Goal: Use online tool/utility: Utilize a website feature to perform a specific function

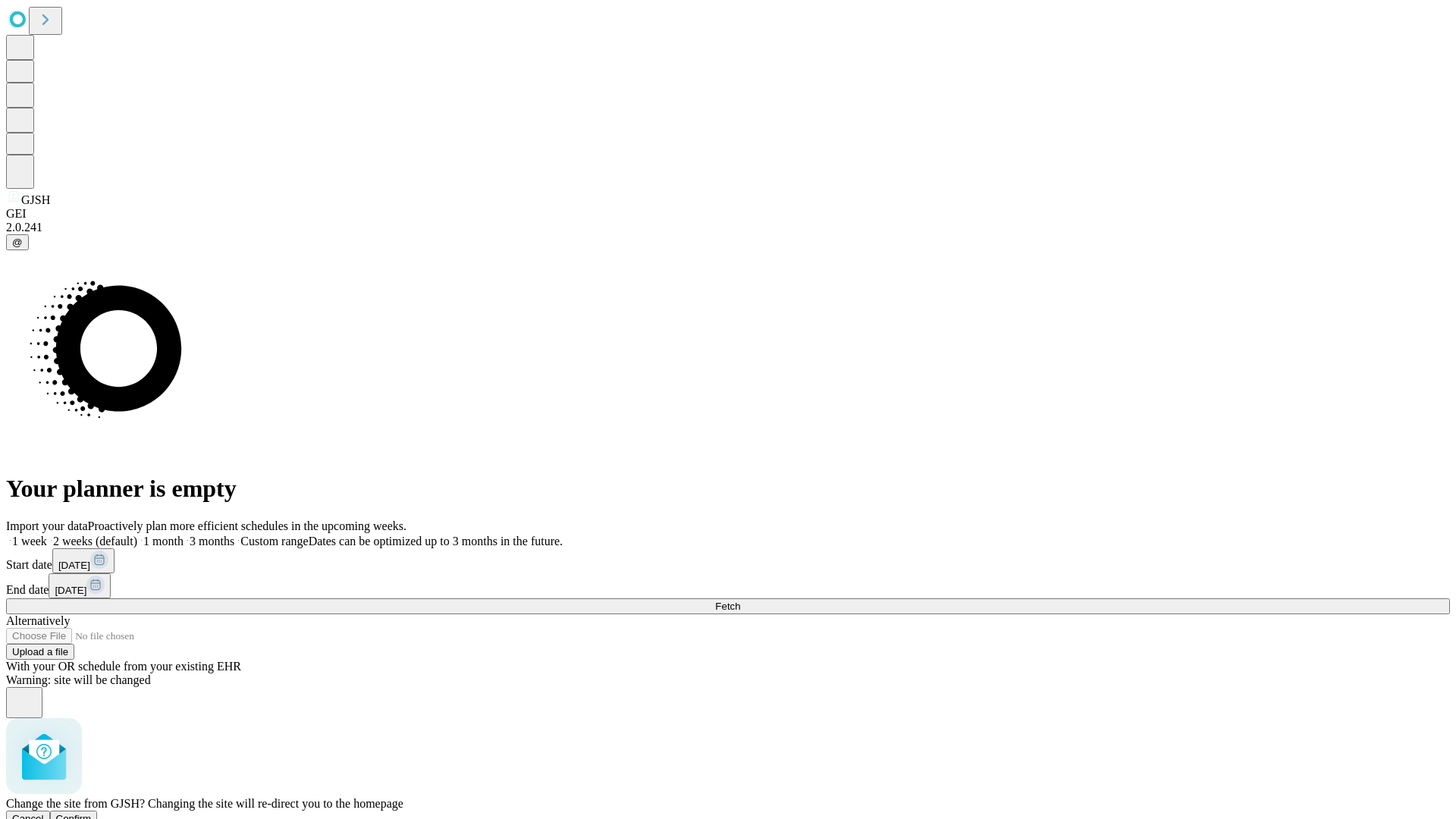
click at [92, 813] on span "Confirm" at bounding box center [73, 819] width 36 height 11
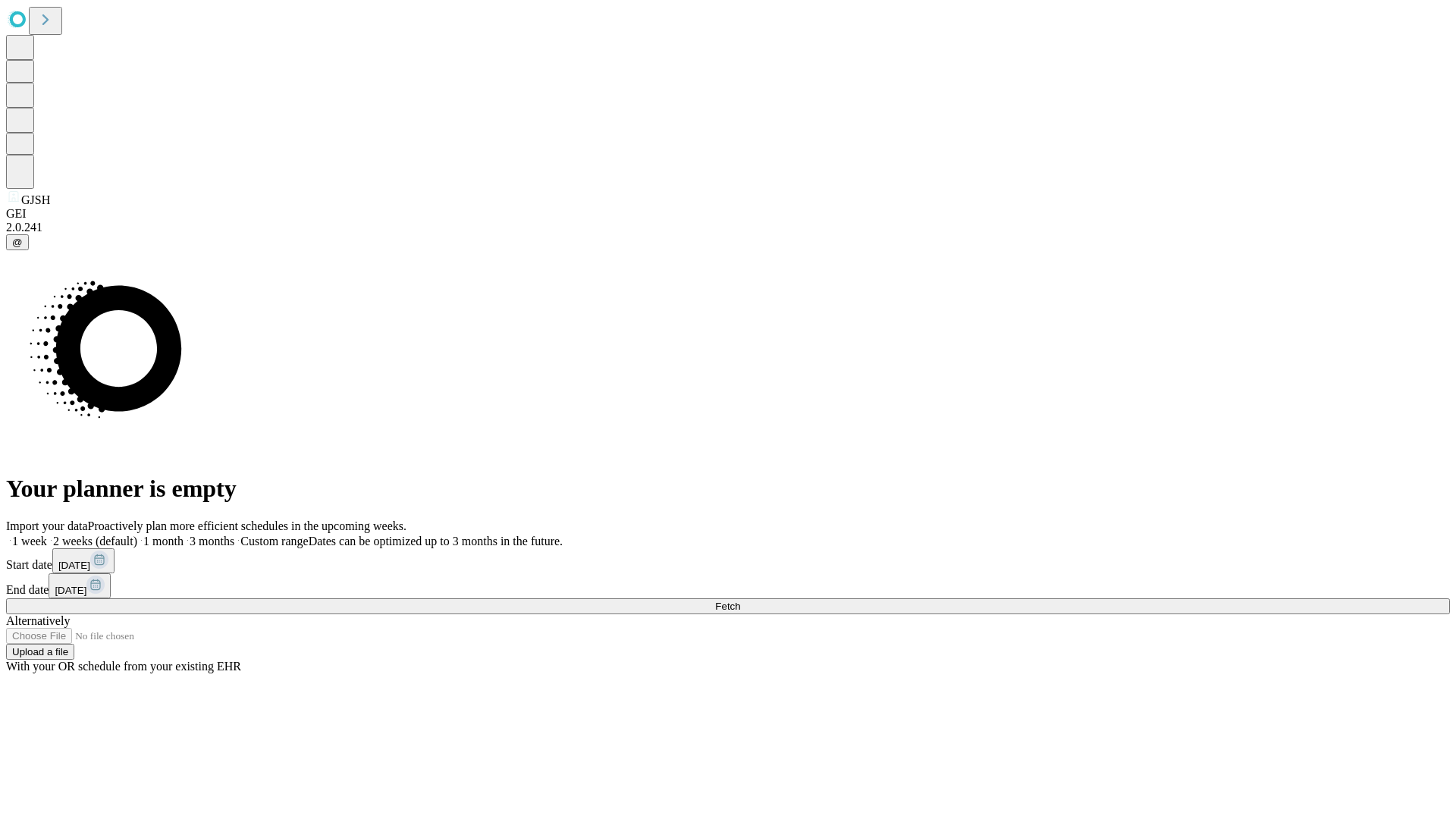
click at [138, 535] on label "2 weeks (default)" at bounding box center [92, 541] width 90 height 13
click at [740, 601] on span "Fetch" at bounding box center [727, 606] width 25 height 11
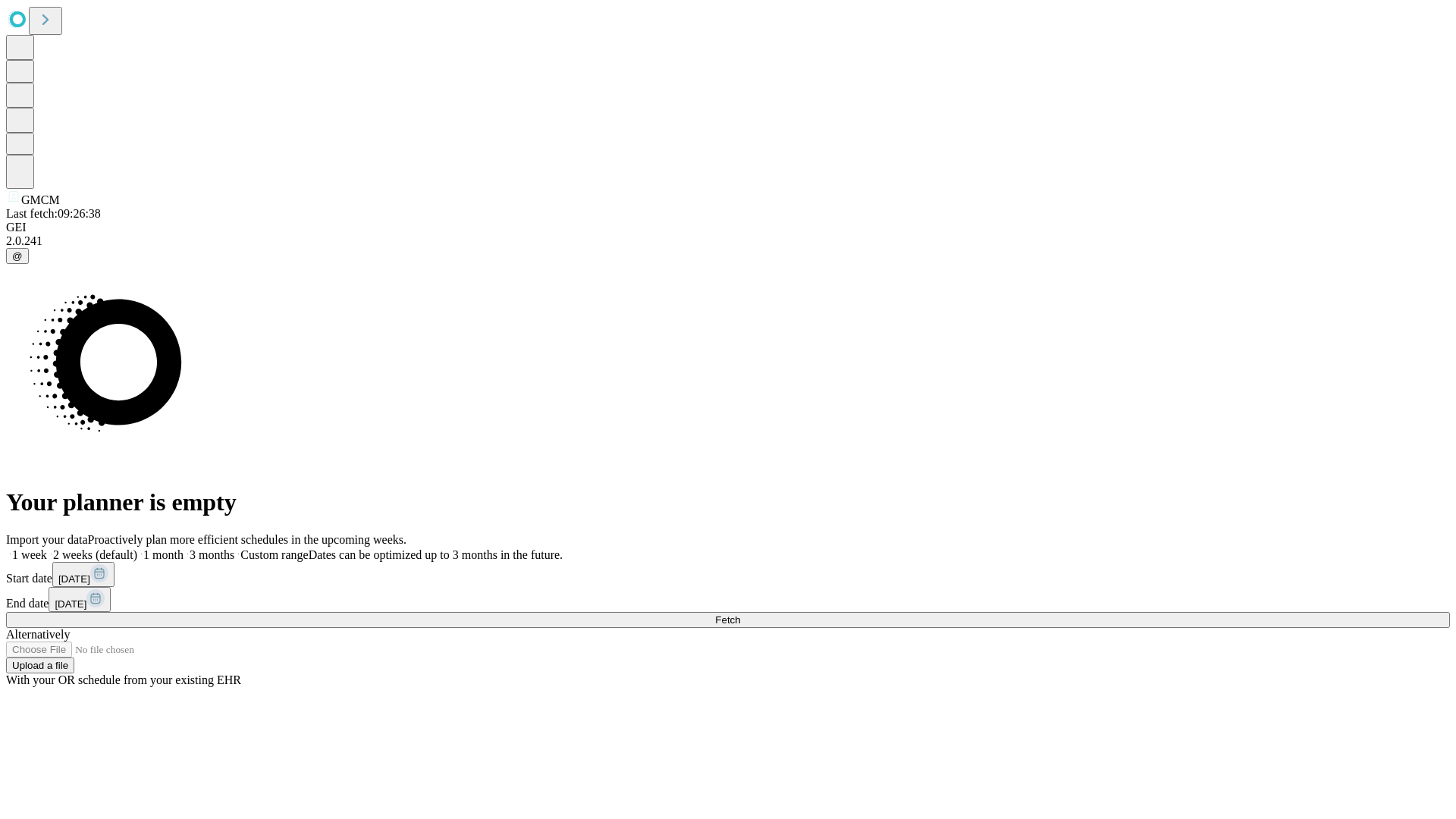
click at [740, 614] on span "Fetch" at bounding box center [727, 620] width 25 height 11
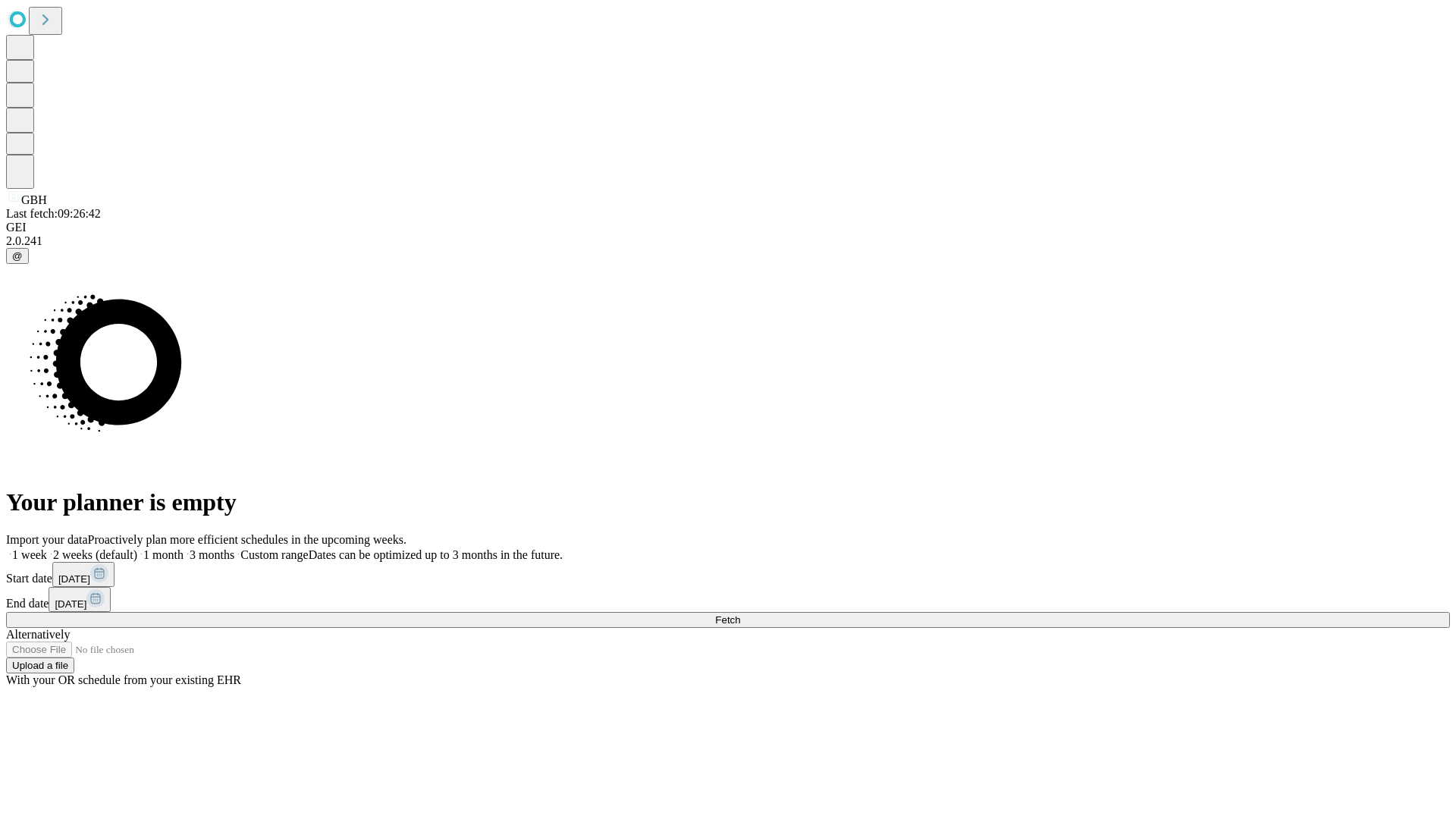
click at [138, 548] on label "2 weeks (default)" at bounding box center [92, 555] width 90 height 13
click at [740, 614] on span "Fetch" at bounding box center [727, 620] width 25 height 11
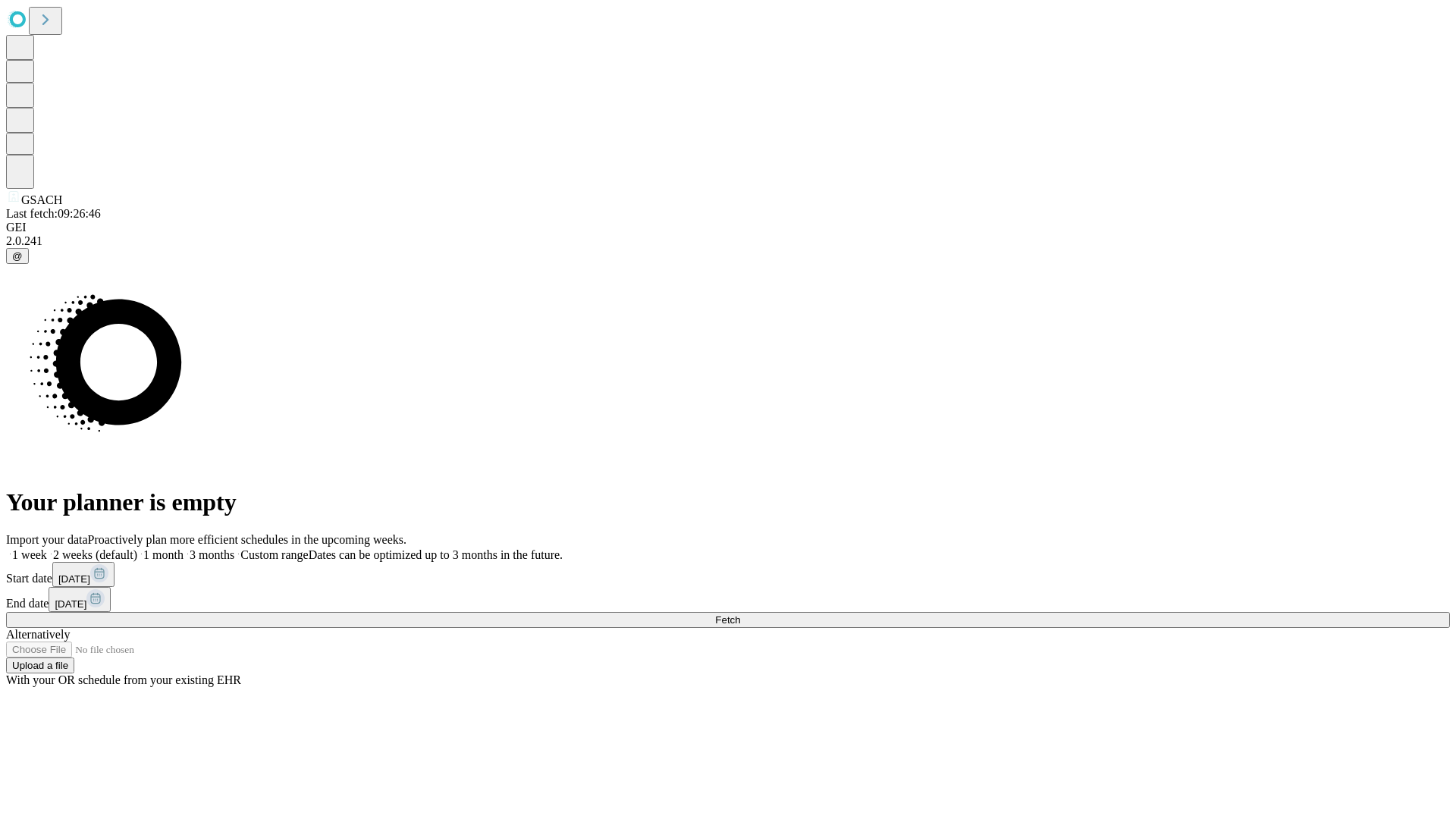
click at [138, 548] on label "2 weeks (default)" at bounding box center [92, 555] width 90 height 13
click at [740, 614] on span "Fetch" at bounding box center [727, 620] width 25 height 11
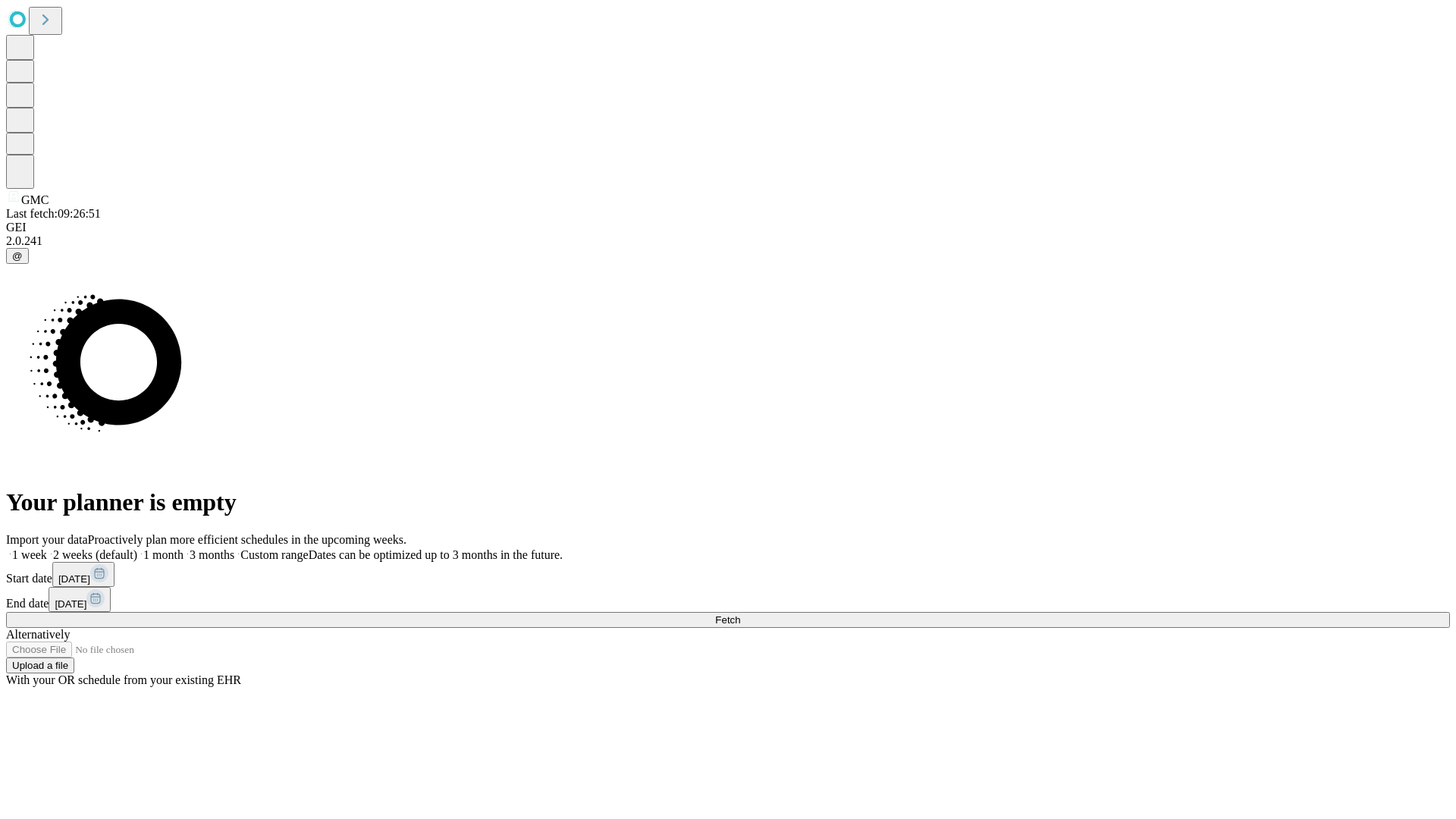
click at [138, 548] on label "2 weeks (default)" at bounding box center [92, 555] width 90 height 13
click at [740, 614] on span "Fetch" at bounding box center [727, 620] width 25 height 11
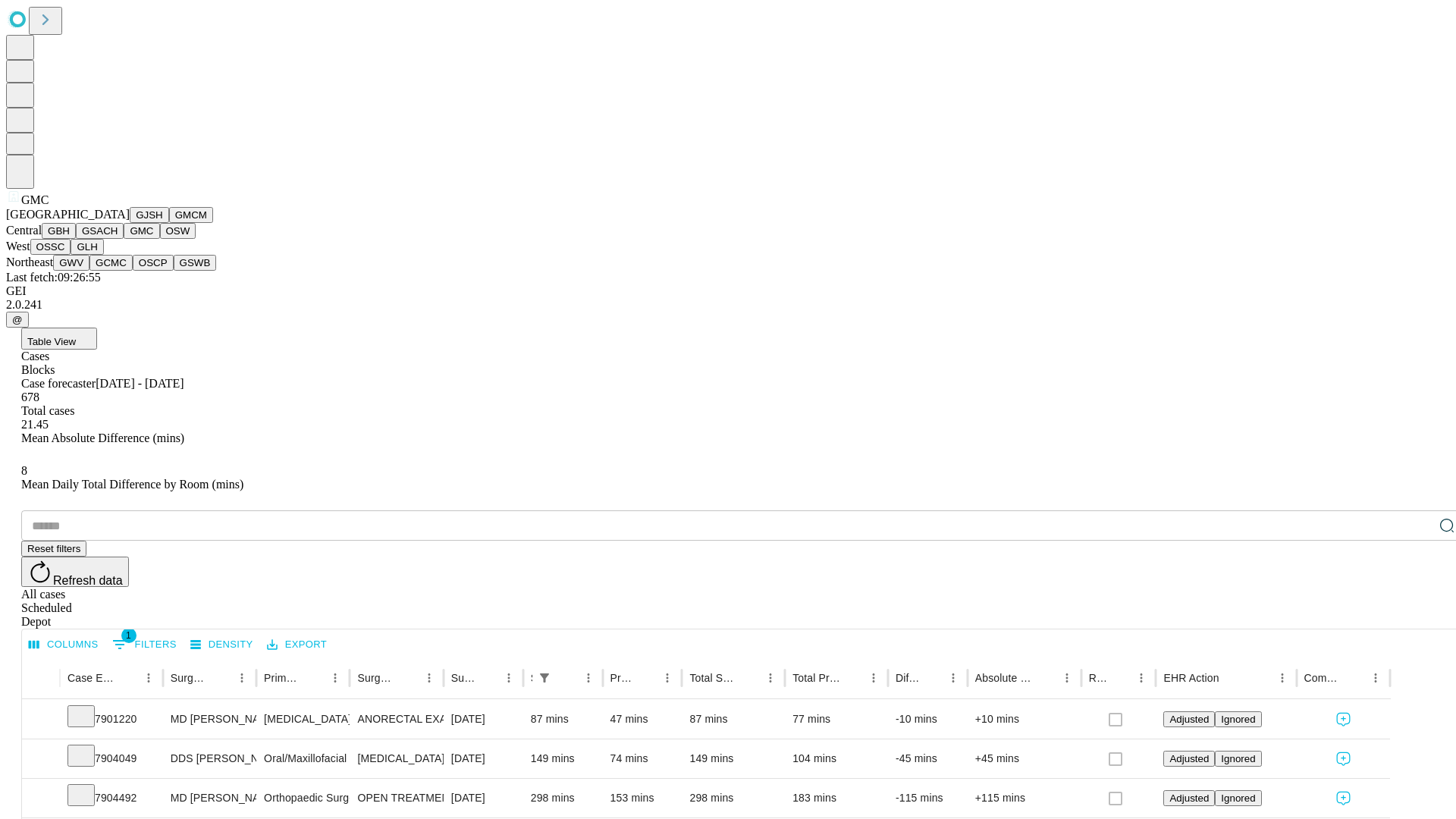
click at [160, 239] on button "OSW" at bounding box center [179, 230] width 37 height 16
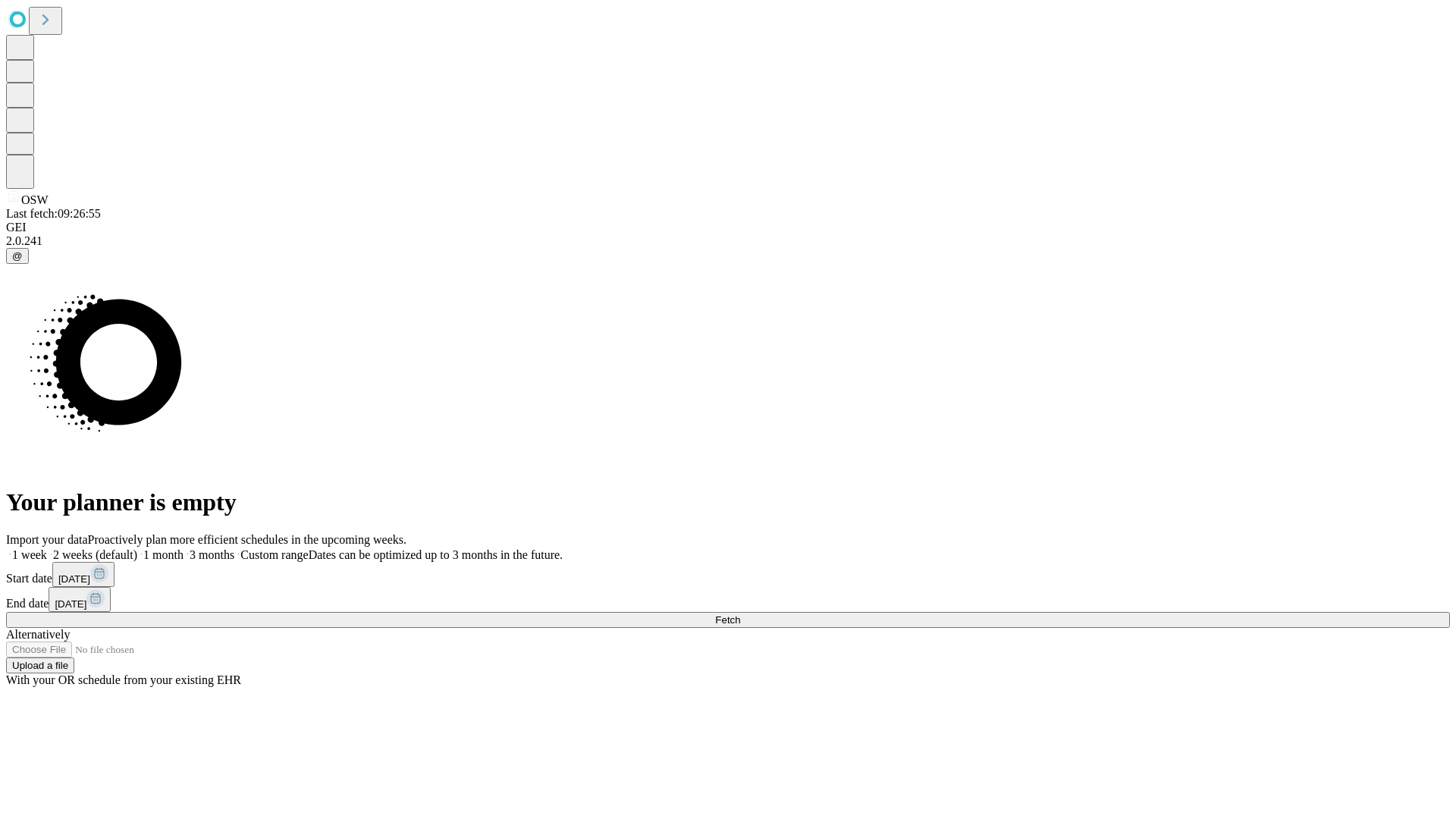
click at [138, 548] on label "2 weeks (default)" at bounding box center [92, 555] width 90 height 13
click at [740, 614] on span "Fetch" at bounding box center [727, 620] width 25 height 11
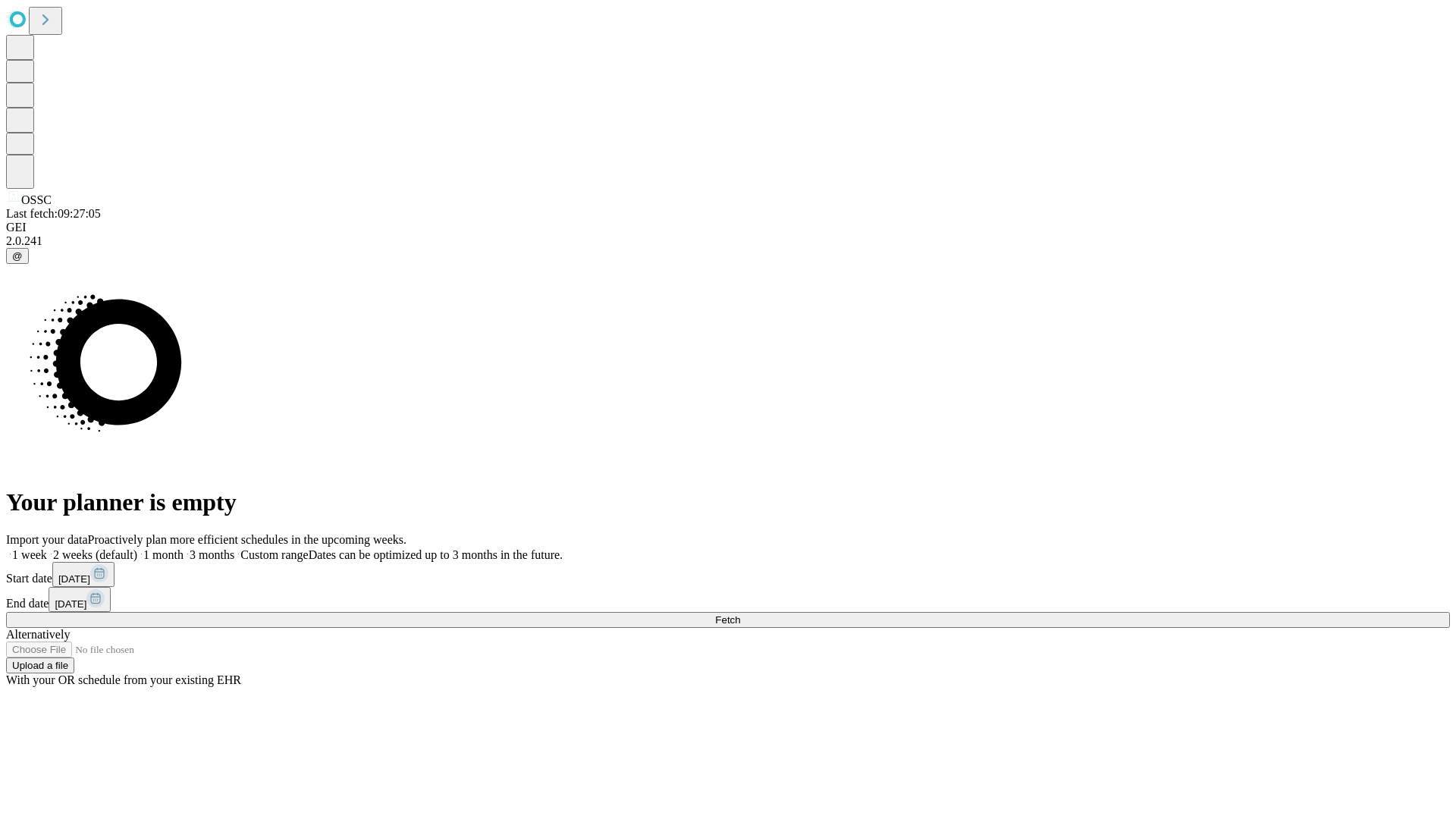
click at [138, 548] on label "2 weeks (default)" at bounding box center [92, 555] width 90 height 13
click at [740, 614] on span "Fetch" at bounding box center [727, 620] width 25 height 11
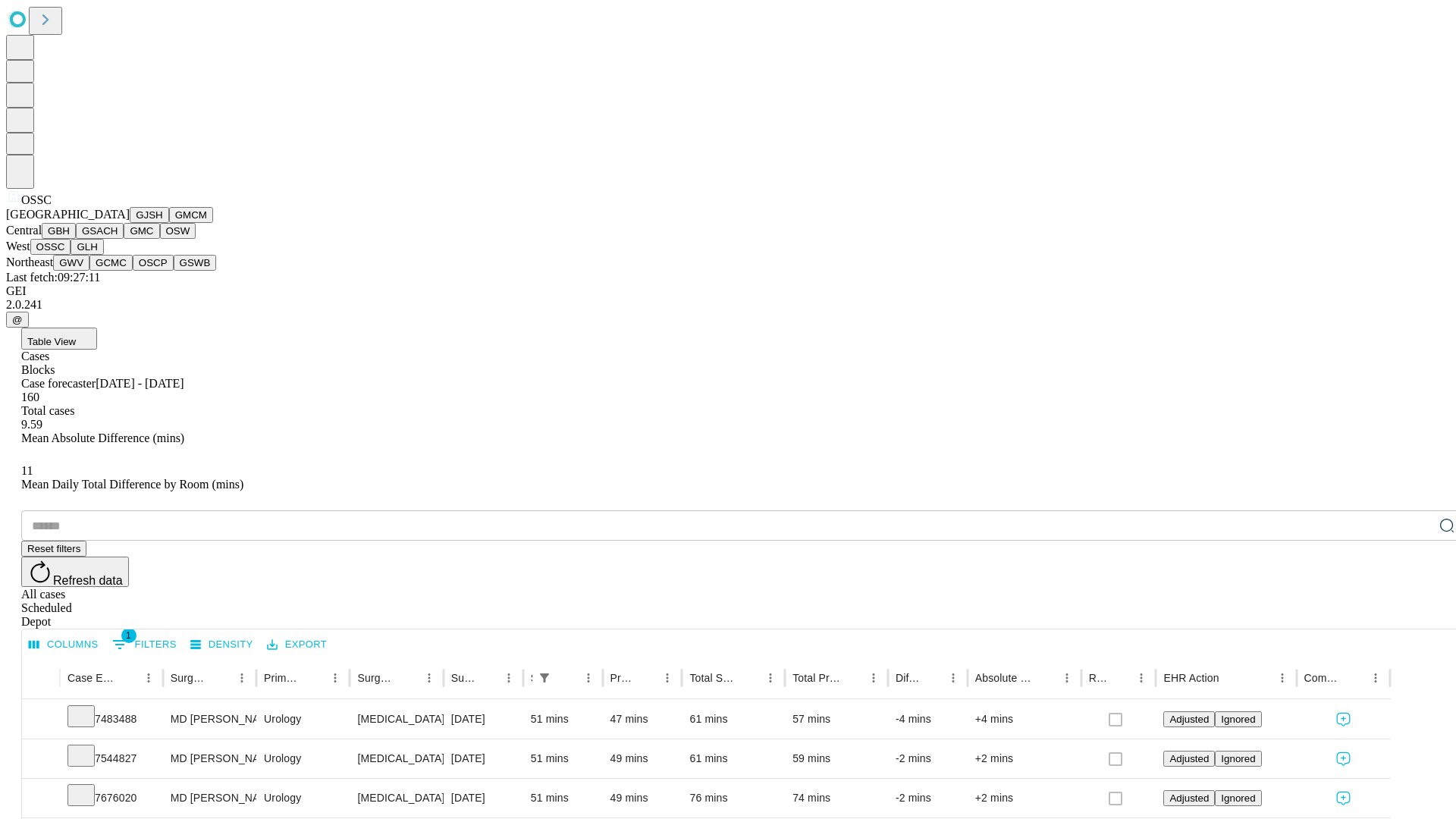
click at [104, 255] on button "GLH" at bounding box center [87, 247] width 33 height 16
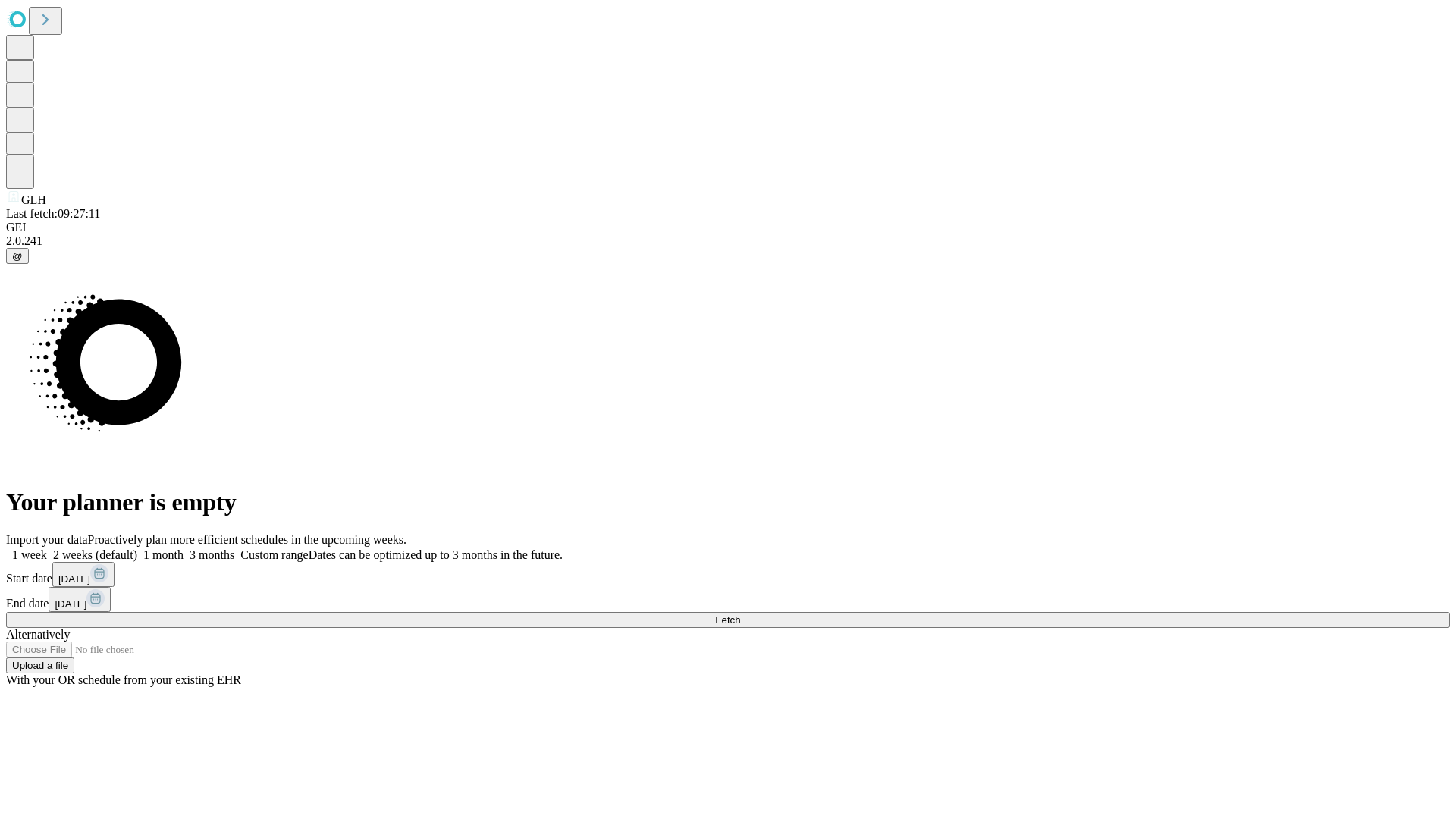
click at [138, 548] on label "2 weeks (default)" at bounding box center [92, 555] width 90 height 13
click at [740, 614] on span "Fetch" at bounding box center [727, 620] width 25 height 11
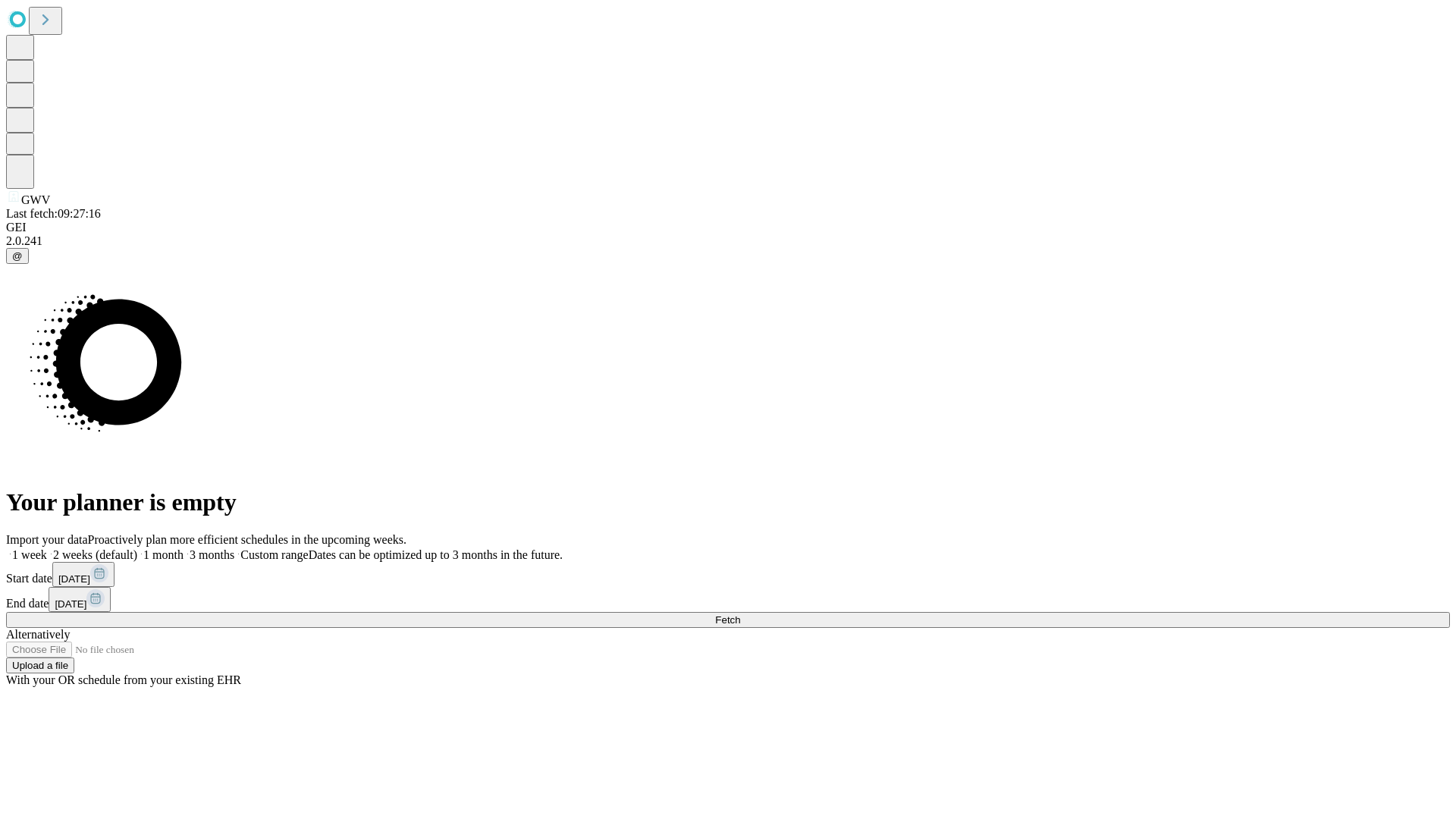
click at [138, 548] on label "2 weeks (default)" at bounding box center [92, 555] width 90 height 13
click at [740, 614] on span "Fetch" at bounding box center [727, 620] width 25 height 11
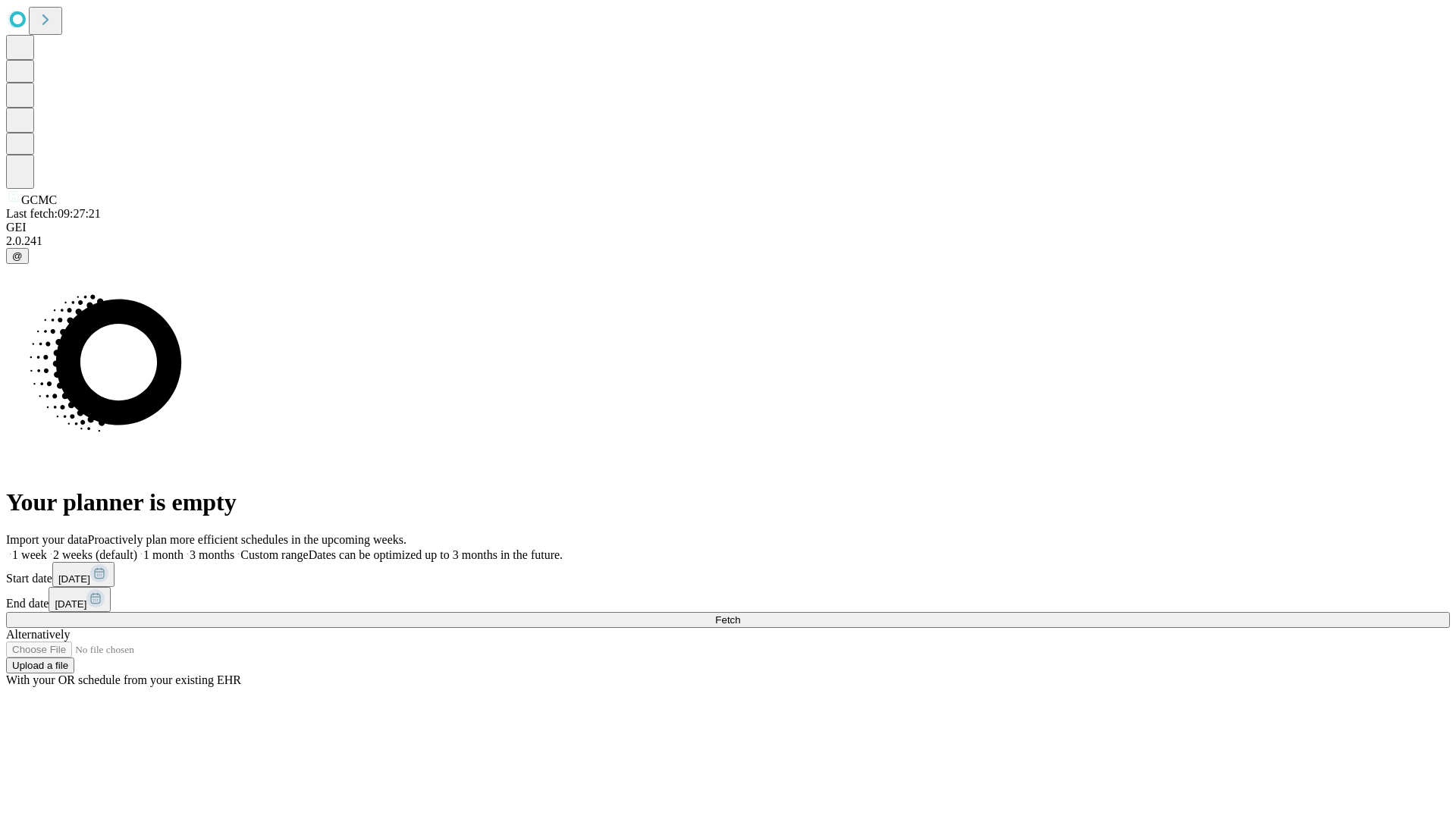
click at [138, 548] on label "2 weeks (default)" at bounding box center [92, 555] width 90 height 13
click at [740, 614] on span "Fetch" at bounding box center [727, 620] width 25 height 11
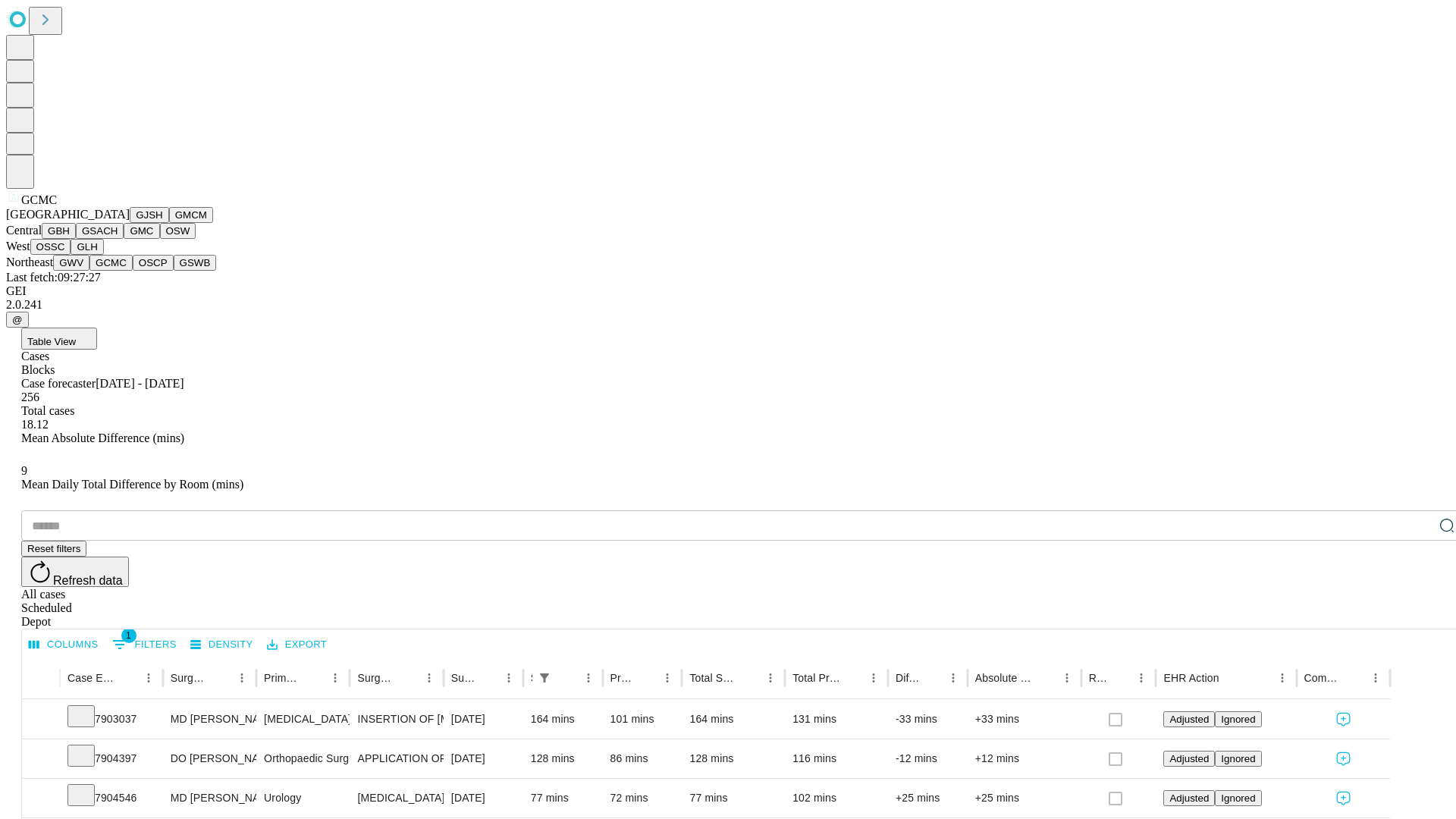
click at [133, 271] on button "OSCP" at bounding box center [153, 262] width 41 height 16
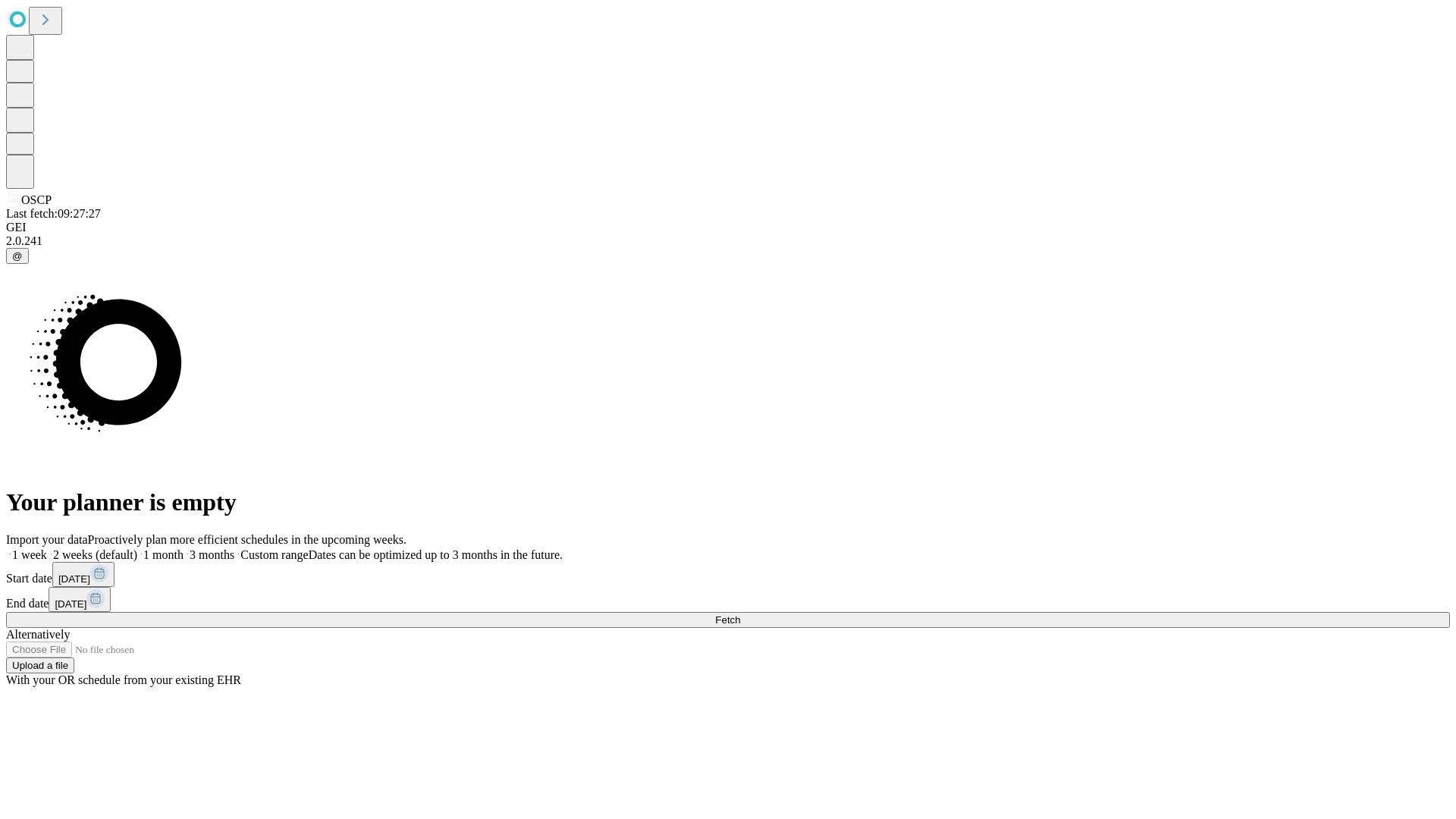
click at [138, 548] on label "2 weeks (default)" at bounding box center [92, 555] width 90 height 13
click at [740, 614] on span "Fetch" at bounding box center [727, 620] width 25 height 11
